Goal: Obtain resource: Obtain resource

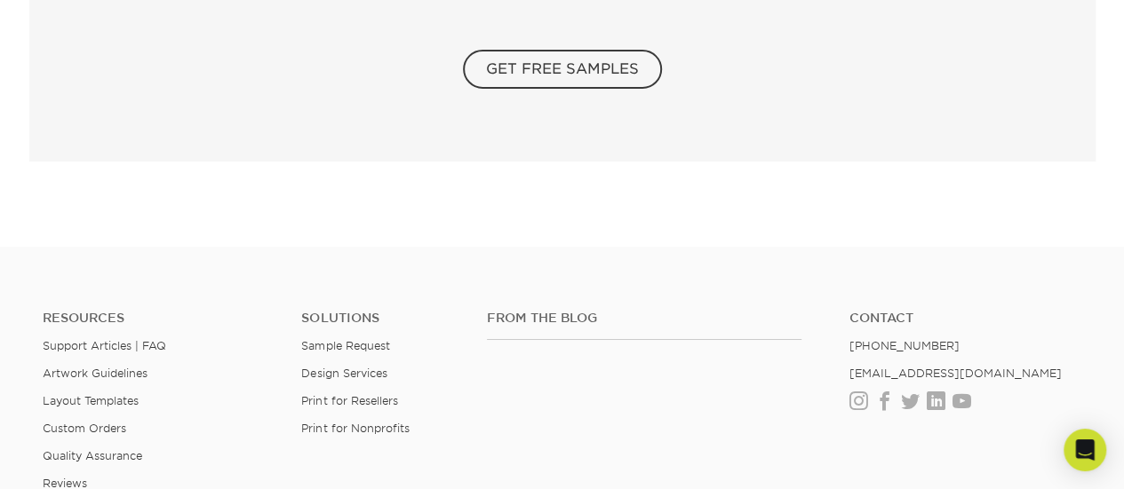
scroll to position [3361, 0]
